Goal: Task Accomplishment & Management: Use online tool/utility

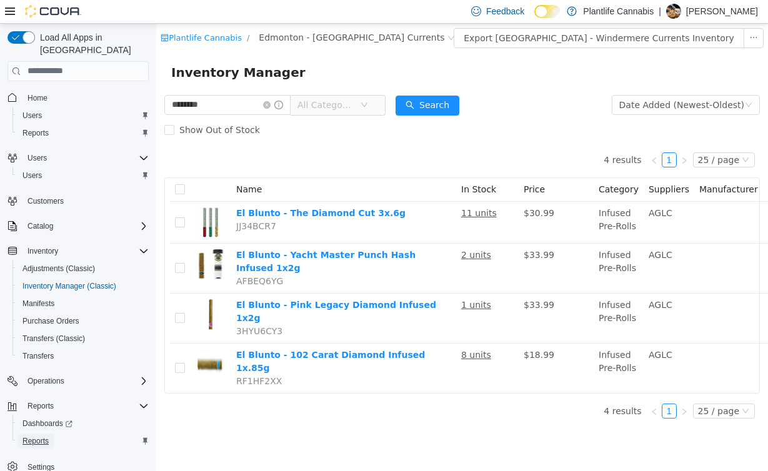
click at [37, 436] on span "Reports" at bounding box center [35, 441] width 26 height 10
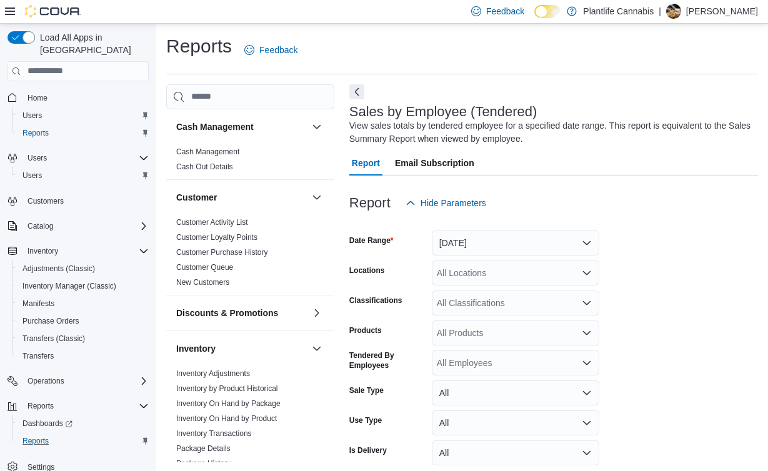
scroll to position [1, 0]
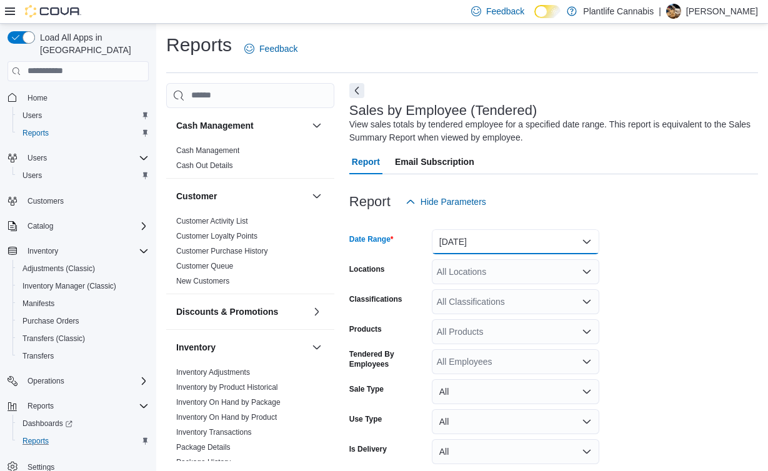
click at [456, 240] on button "[DATE]" at bounding box center [515, 241] width 167 height 25
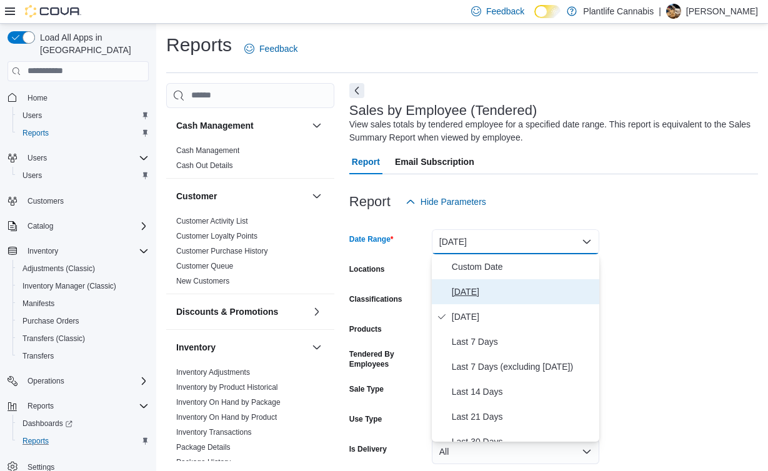
click at [452, 282] on button "[DATE]" at bounding box center [515, 291] width 167 height 25
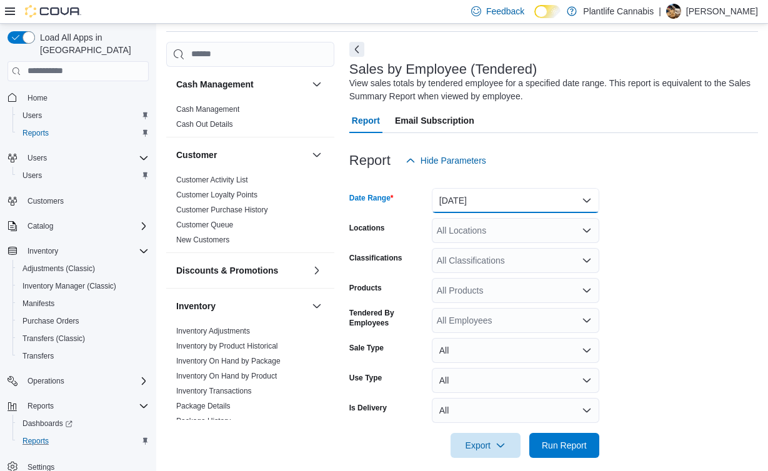
scroll to position [54, 0]
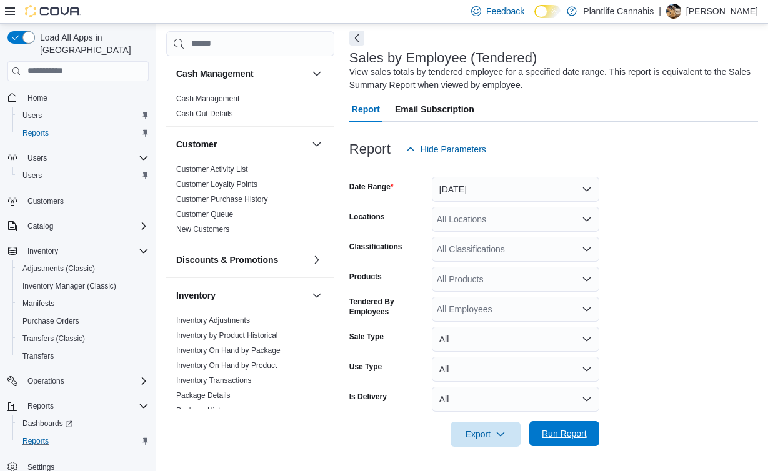
click at [565, 427] on span "Run Report" at bounding box center [563, 433] width 55 height 25
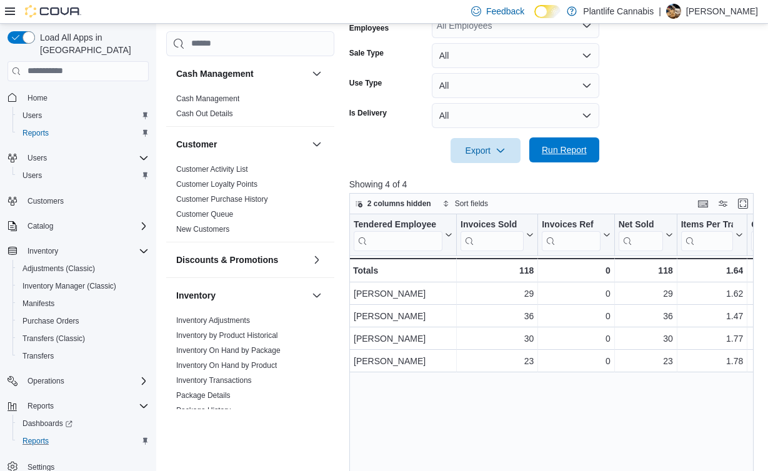
scroll to position [340, 0]
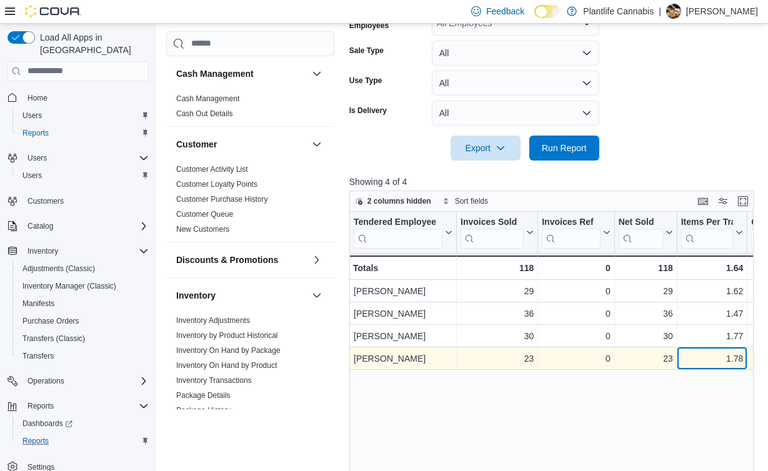
click at [725, 357] on div "1.78" at bounding box center [712, 358] width 62 height 15
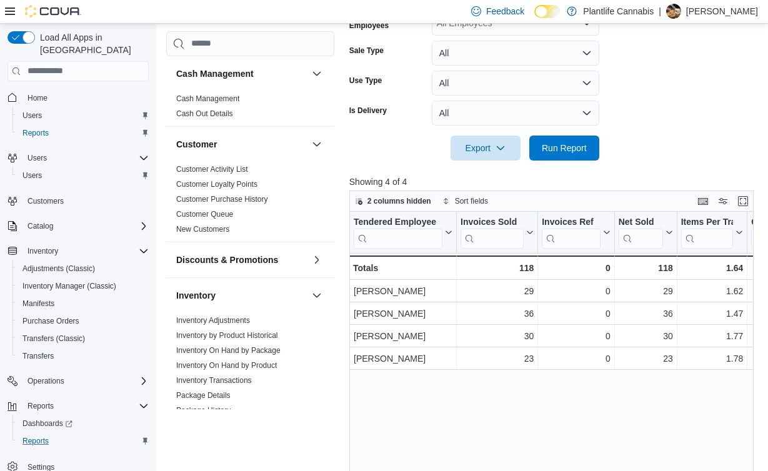
click at [641, 397] on div "Tendered Employee Click to view column header actions Invoices Sold Click to vi…" at bounding box center [551, 389] width 405 height 355
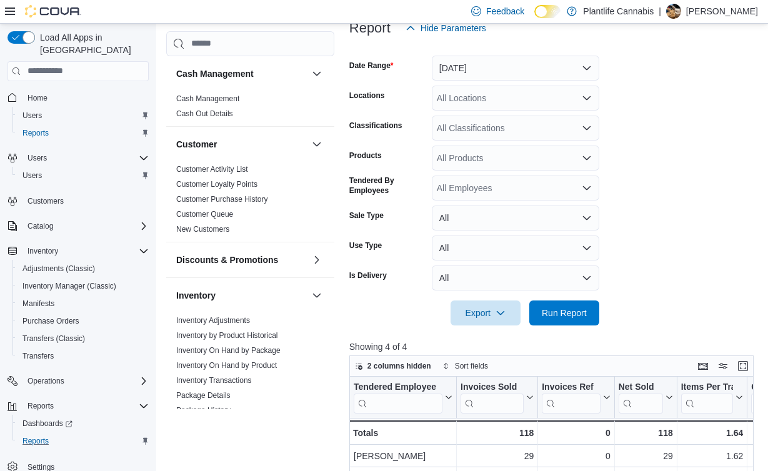
scroll to position [174, 0]
click at [495, 117] on div "All Classifications" at bounding box center [515, 128] width 167 height 25
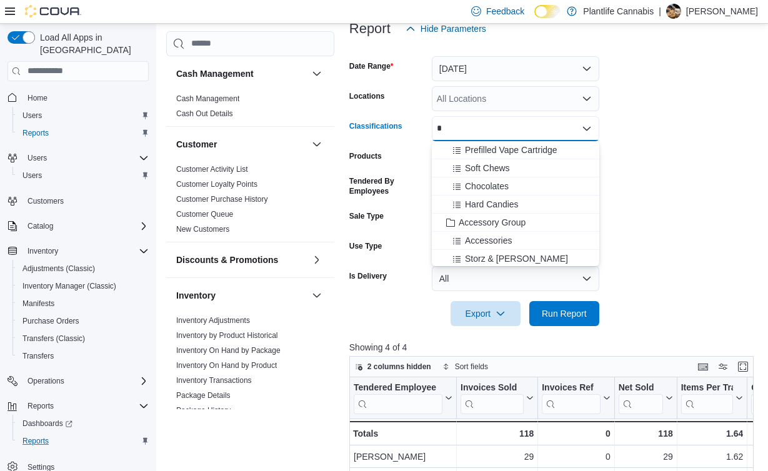
type input "*"
click at [526, 129] on div "* Combo box. Selected. c. Selected. Combo box input. All Classifications. Type …" at bounding box center [515, 128] width 167 height 25
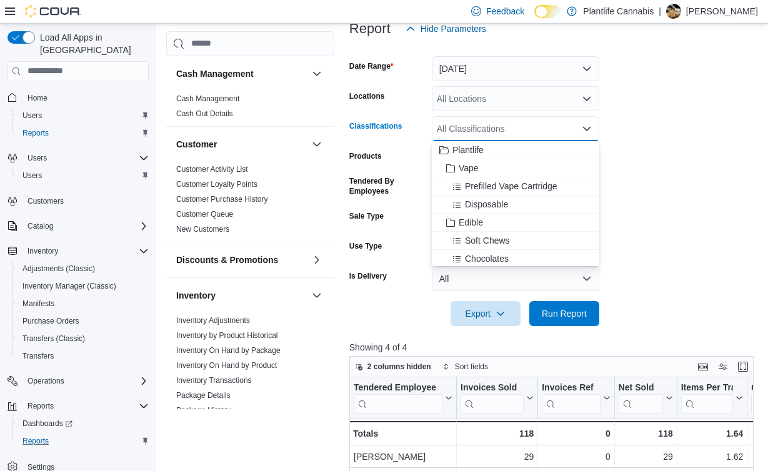
click at [504, 97] on div "All Locations" at bounding box center [515, 98] width 167 height 25
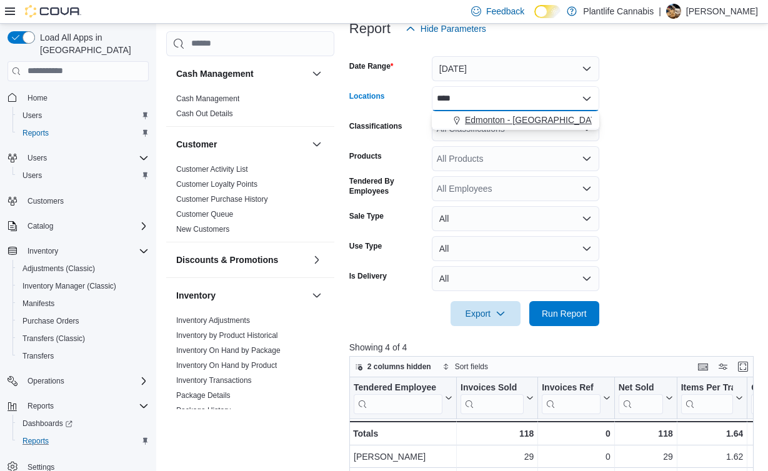
type input "****"
click at [526, 127] on button "Edmonton - [GEOGRAPHIC_DATA] Currents" at bounding box center [515, 120] width 167 height 18
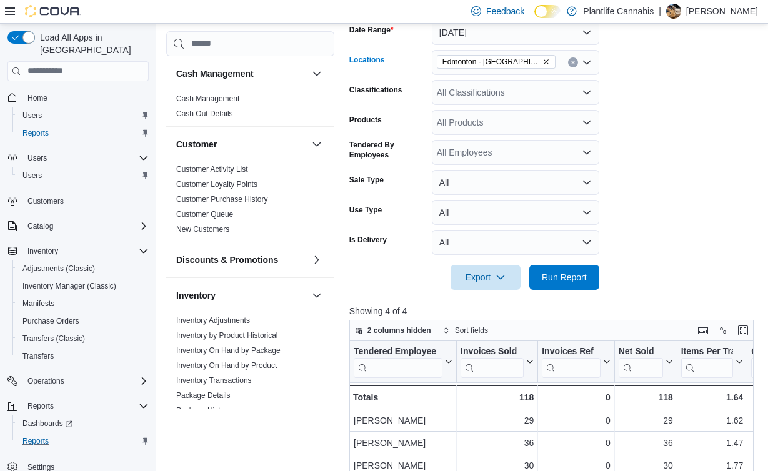
scroll to position [225, 0]
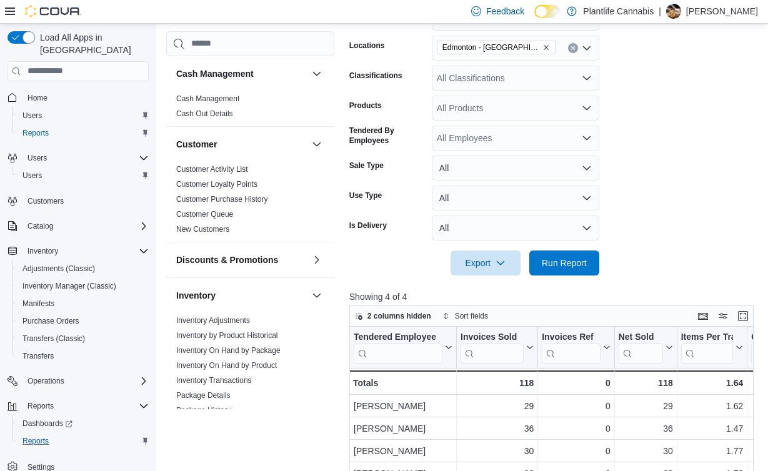
click at [557, 275] on div at bounding box center [553, 282] width 408 height 15
click at [563, 255] on span "Run Report" at bounding box center [563, 262] width 55 height 25
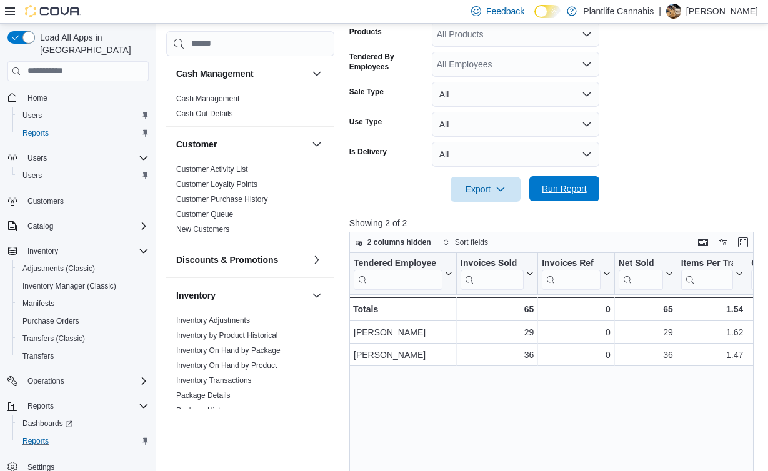
click at [577, 187] on span "Run Report" at bounding box center [563, 188] width 45 height 12
